Goal: Task Accomplishment & Management: Complete application form

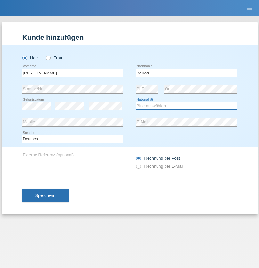
select select "CH"
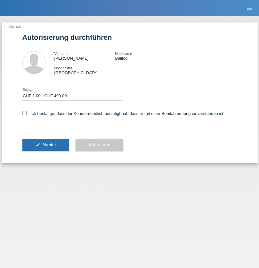
select select "1"
checkbox input "true"
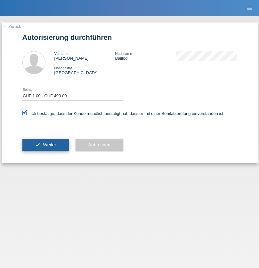
click at [46, 145] on span "Weiter" at bounding box center [49, 144] width 13 height 5
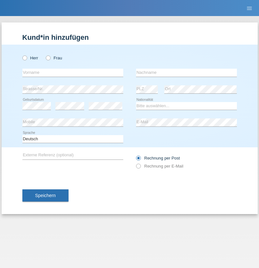
radio input "true"
click at [73, 72] on input "text" at bounding box center [72, 73] width 101 height 8
type input "kelmendi"
click at [187, 72] on input "text" at bounding box center [186, 73] width 101 height 8
type input "Edona"
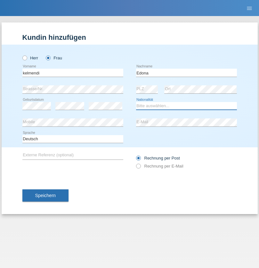
select select "XK"
select select "C"
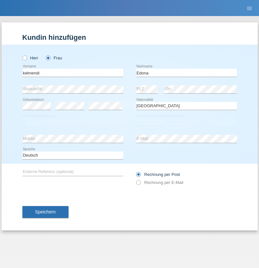
select select "23"
select select "09"
select select "2021"
